Goal: Task Accomplishment & Management: Use online tool/utility

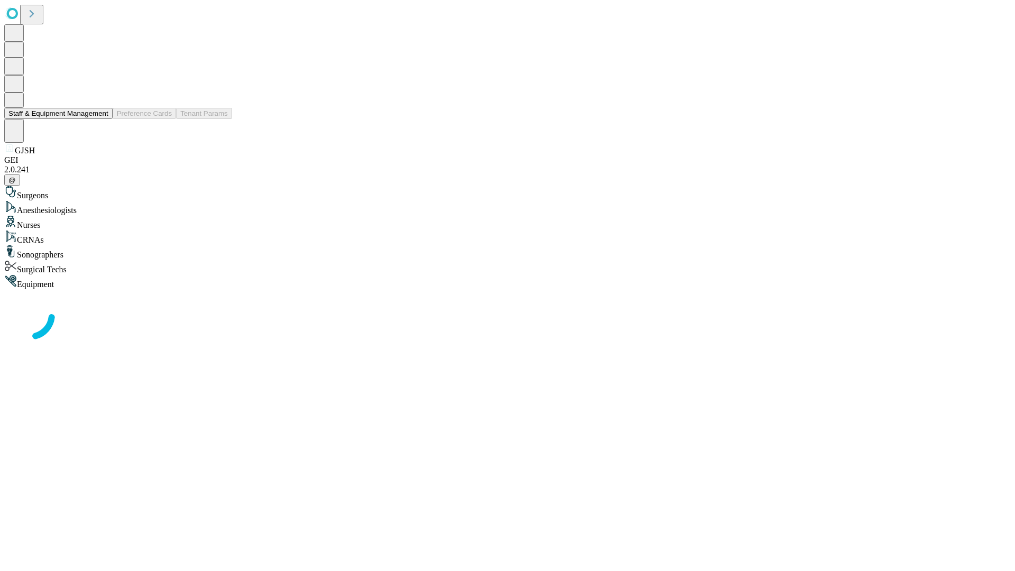
click at [101, 119] on button "Staff & Equipment Management" at bounding box center [58, 113] width 108 height 11
